Goal: Use online tool/utility: Utilize a website feature to perform a specific function

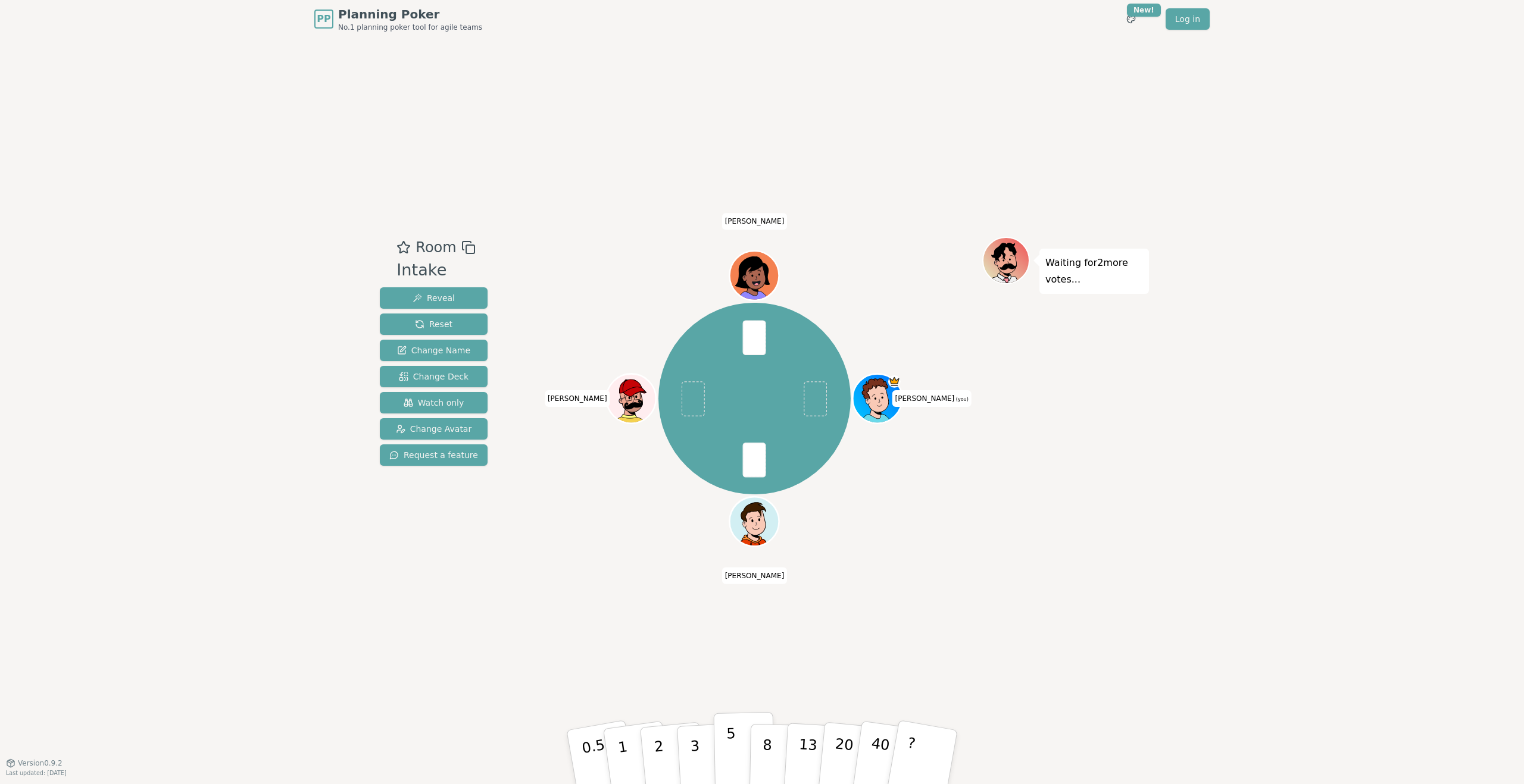
click at [733, 767] on p "5" at bounding box center [731, 757] width 10 height 64
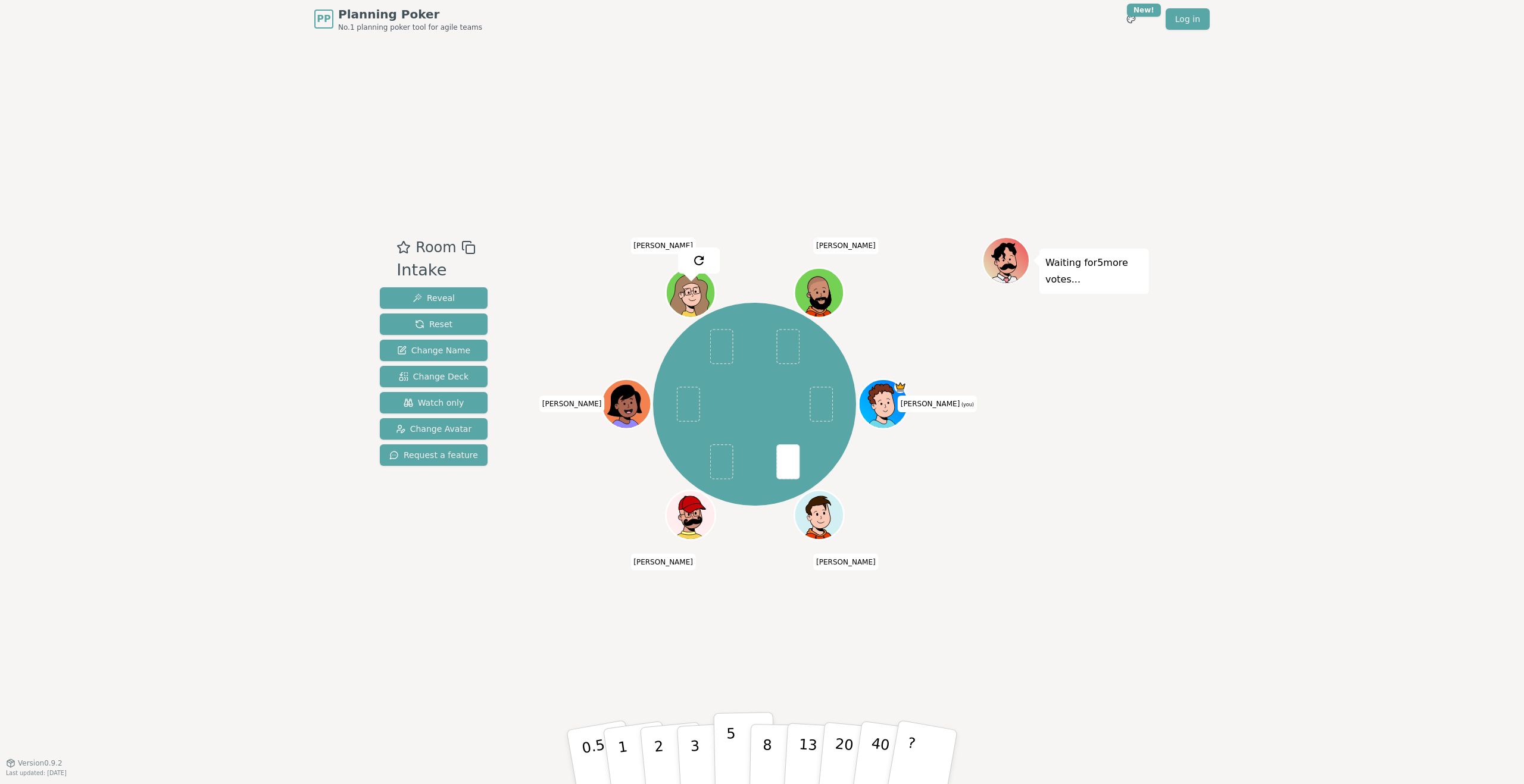
click at [730, 745] on p "5" at bounding box center [731, 757] width 10 height 64
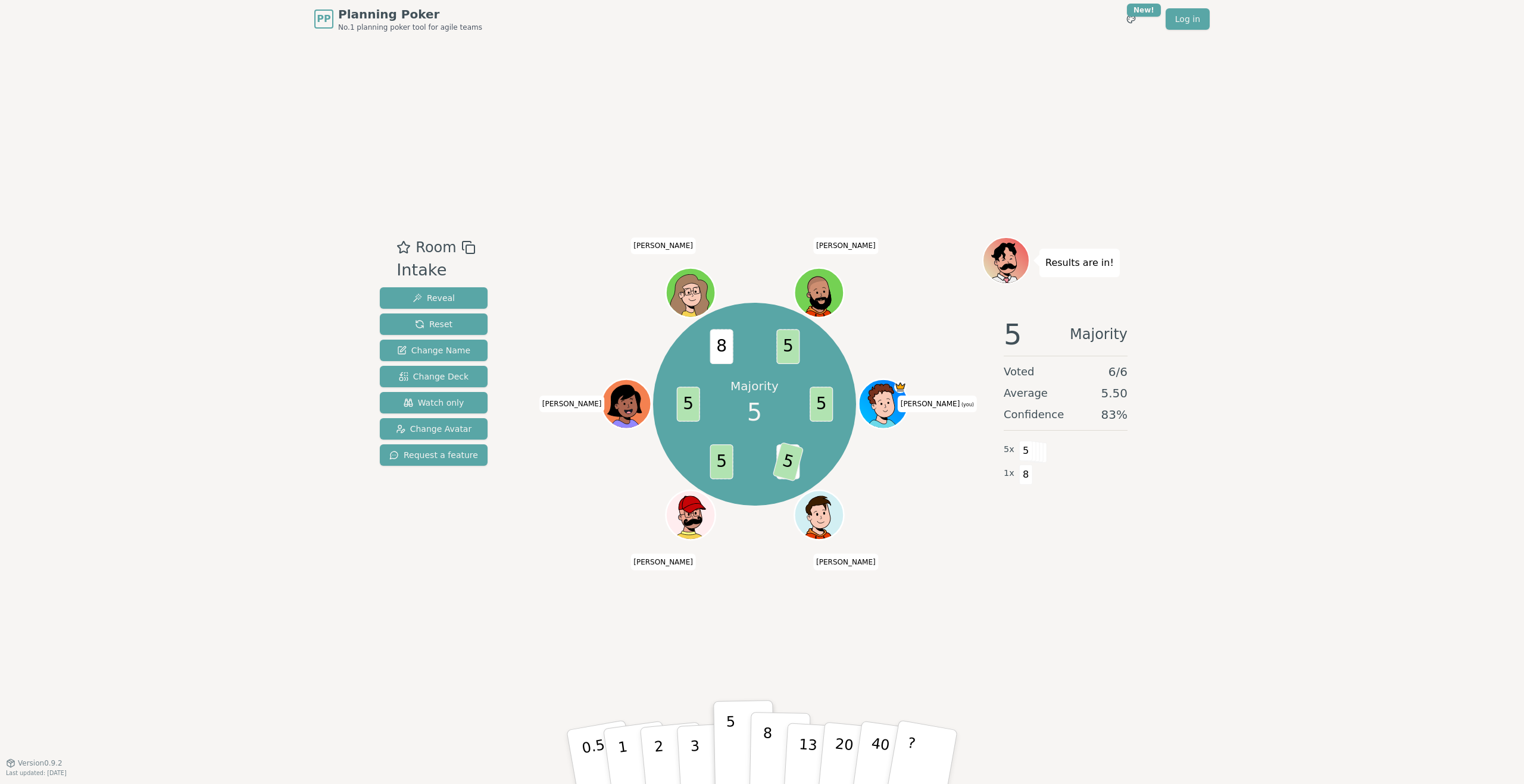
click at [765, 746] on p "8" at bounding box center [767, 757] width 10 height 64
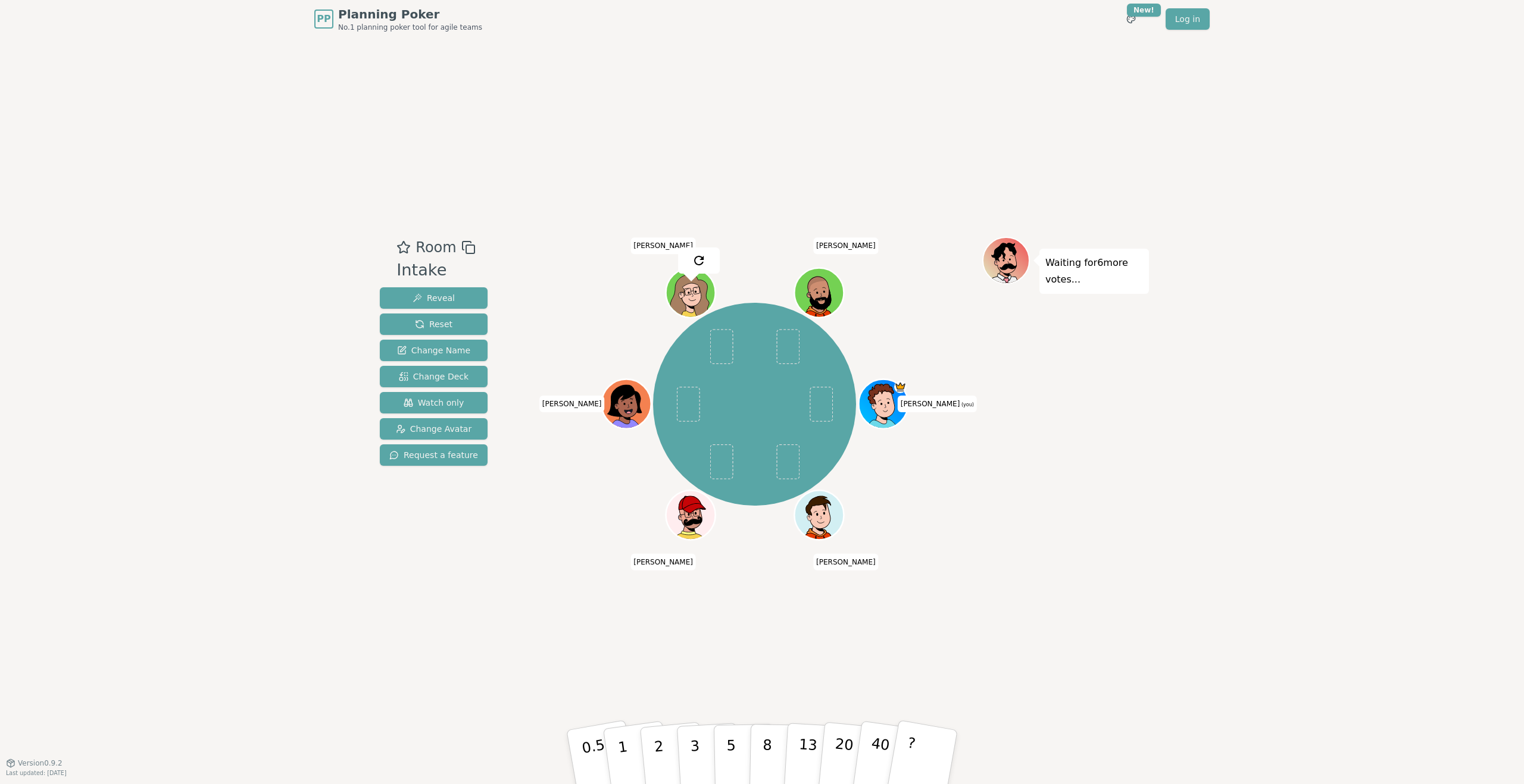
drag, startPoint x: 1270, startPoint y: 623, endPoint x: 1166, endPoint y: 631, distance: 104.3
click at [1270, 623] on div "PP Planning Poker No.1 planning poker tool for agile teams Toggle theme New! Lo…" at bounding box center [762, 392] width 1524 height 784
click at [696, 742] on p "3" at bounding box center [696, 758] width 14 height 65
click at [741, 745] on button "5" at bounding box center [744, 758] width 61 height 91
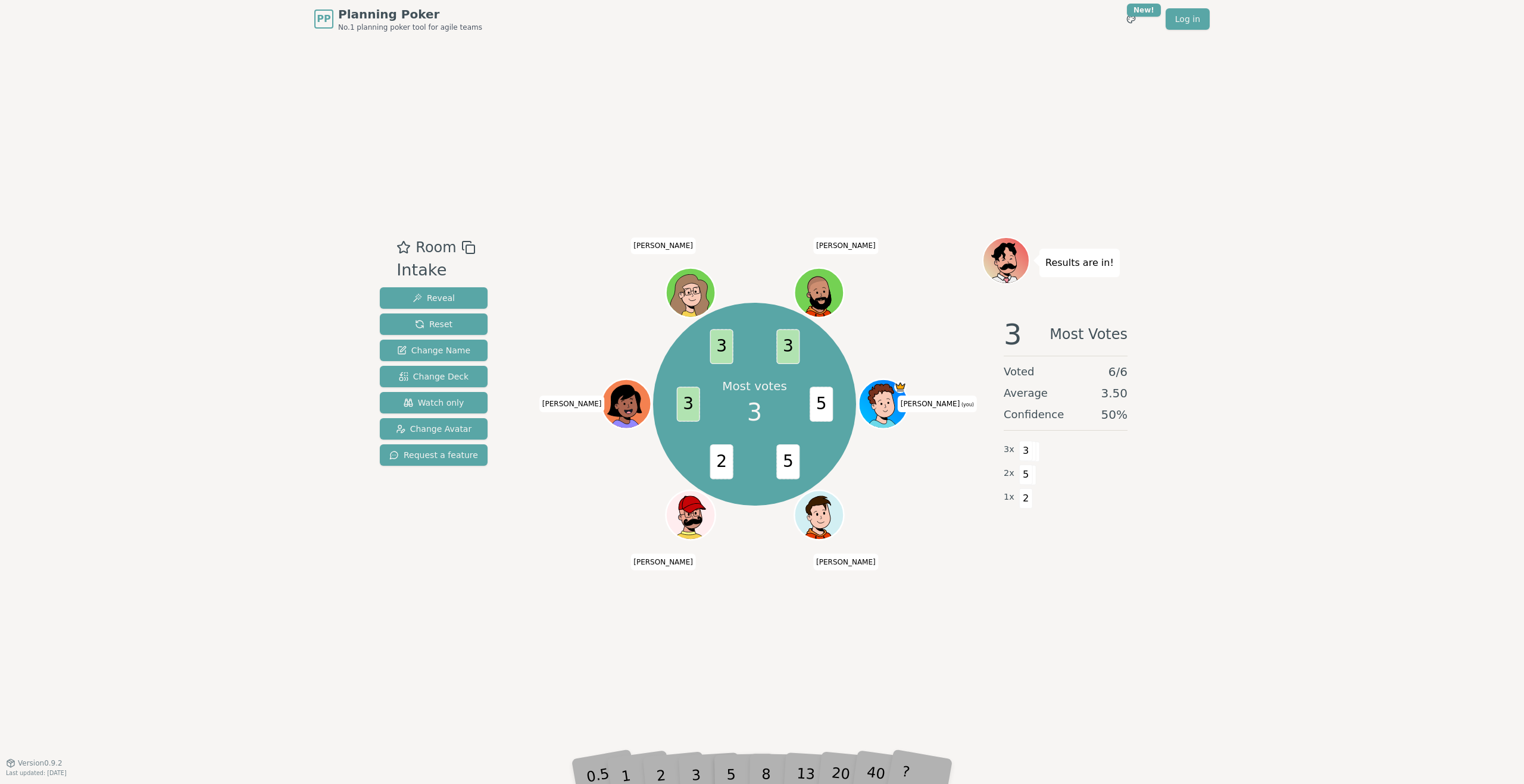
click at [1083, 635] on div "Room Intake Reveal Reset Change Name Change Deck Watch only Change Avatar Reque…" at bounding box center [762, 400] width 774 height 725
click at [1206, 565] on div "PP Planning Poker No.1 planning poker tool for agile teams Toggle theme New! Lo…" at bounding box center [762, 392] width 1524 height 784
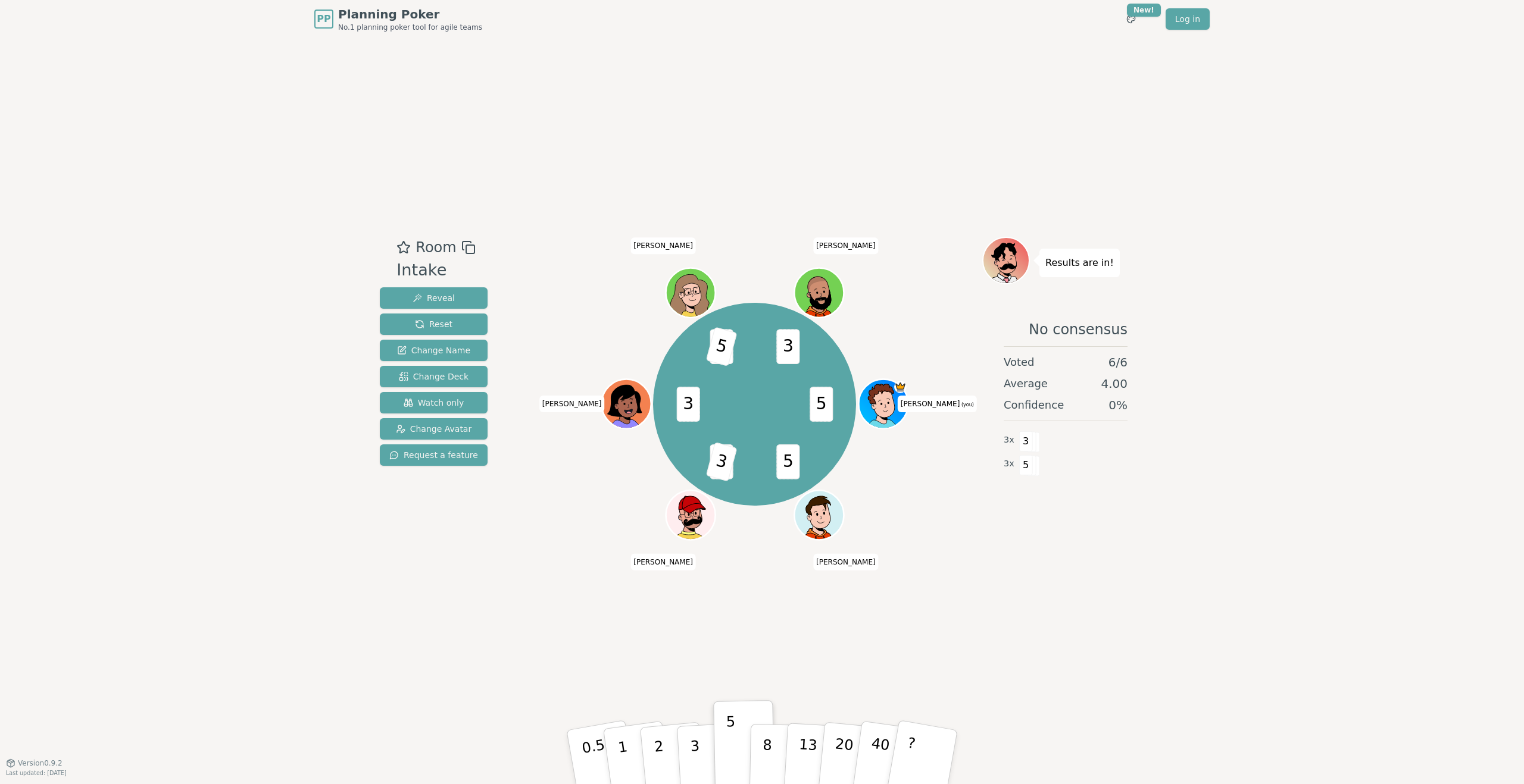
click at [1434, 640] on div "PP Planning Poker No.1 planning poker tool for agile teams Toggle theme New! Lo…" at bounding box center [762, 392] width 1524 height 784
click at [1191, 651] on div "PP Planning Poker No.1 planning poker tool for agile teams Toggle theme New! Lo…" at bounding box center [762, 392] width 1524 height 784
click at [1177, 646] on div "PP Planning Poker No.1 planning poker tool for agile teams Toggle theme New! Lo…" at bounding box center [762, 392] width 1524 height 784
drag, startPoint x: 1203, startPoint y: 610, endPoint x: 1195, endPoint y: 610, distance: 8.0
click at [1199, 610] on div "PP Planning Poker No.1 planning poker tool for agile teams Toggle theme New! Lo…" at bounding box center [762, 392] width 1524 height 784
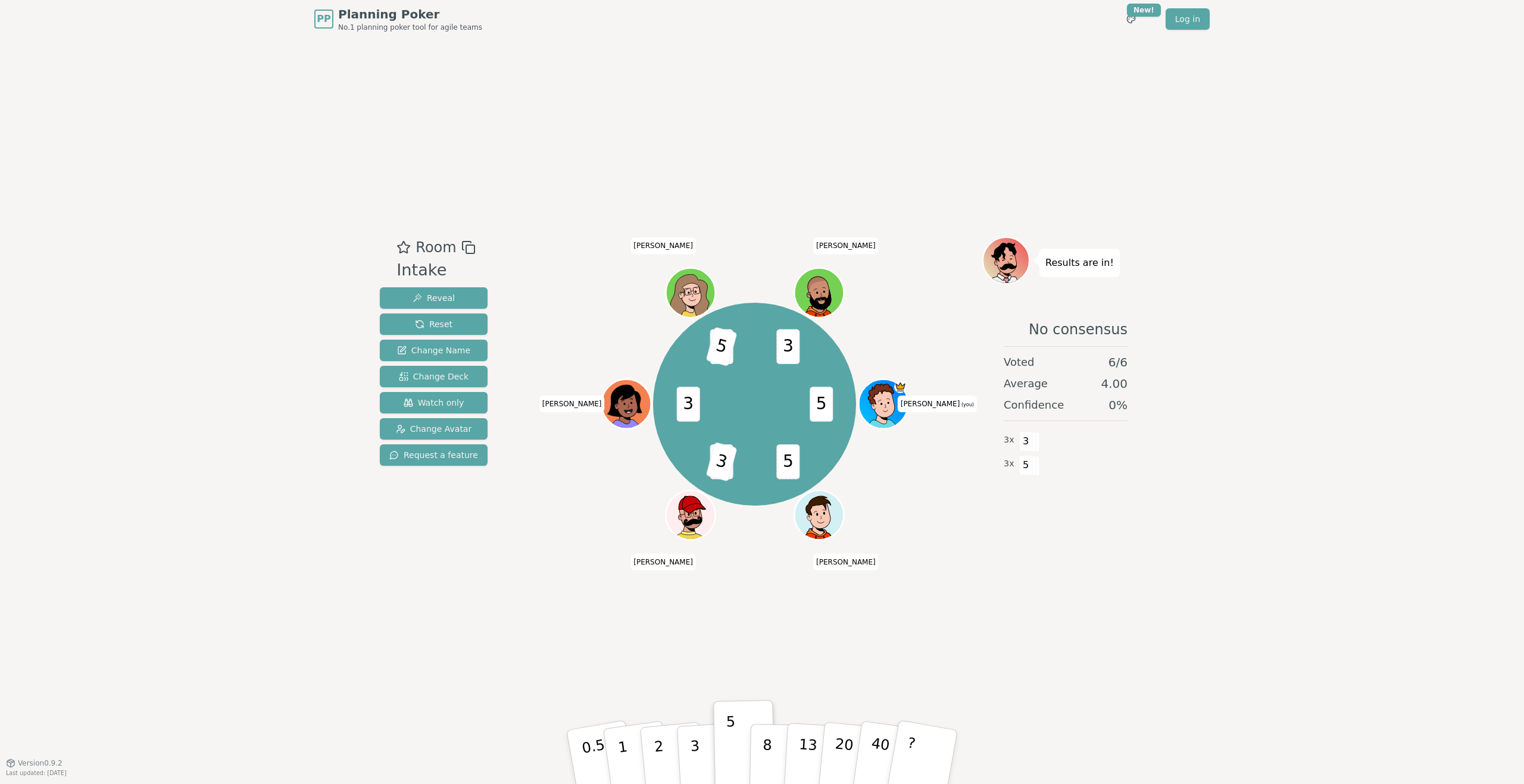
drag, startPoint x: 1059, startPoint y: 604, endPoint x: 908, endPoint y: 648, distance: 157.3
click at [1059, 604] on div "Room Intake Reveal Reset Change Name Change Deck Watch only Change Avatar Reque…" at bounding box center [762, 400] width 774 height 725
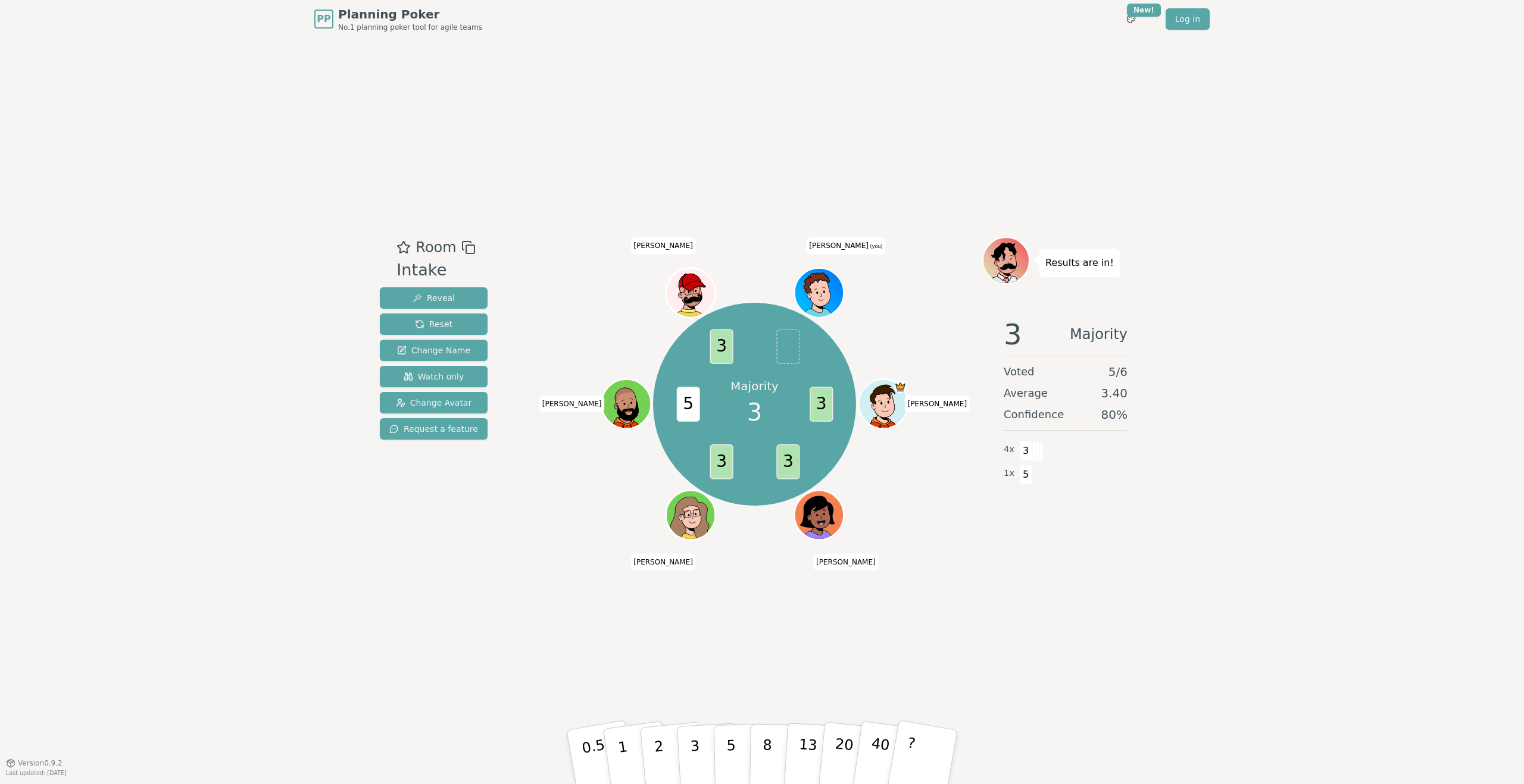
drag, startPoint x: 1264, startPoint y: 661, endPoint x: 956, endPoint y: 746, distance: 319.5
click at [1257, 662] on div "PP Planning Poker No.1 planning poker tool for agile teams Toggle theme New! Lo…" at bounding box center [762, 392] width 1524 height 784
click at [701, 756] on button "3" at bounding box center [708, 757] width 65 height 93
click at [1305, 675] on div "PP Planning Poker No.1 planning poker tool for agile teams Toggle theme New! Lo…" at bounding box center [762, 392] width 1524 height 784
